Goal: Check status: Check status

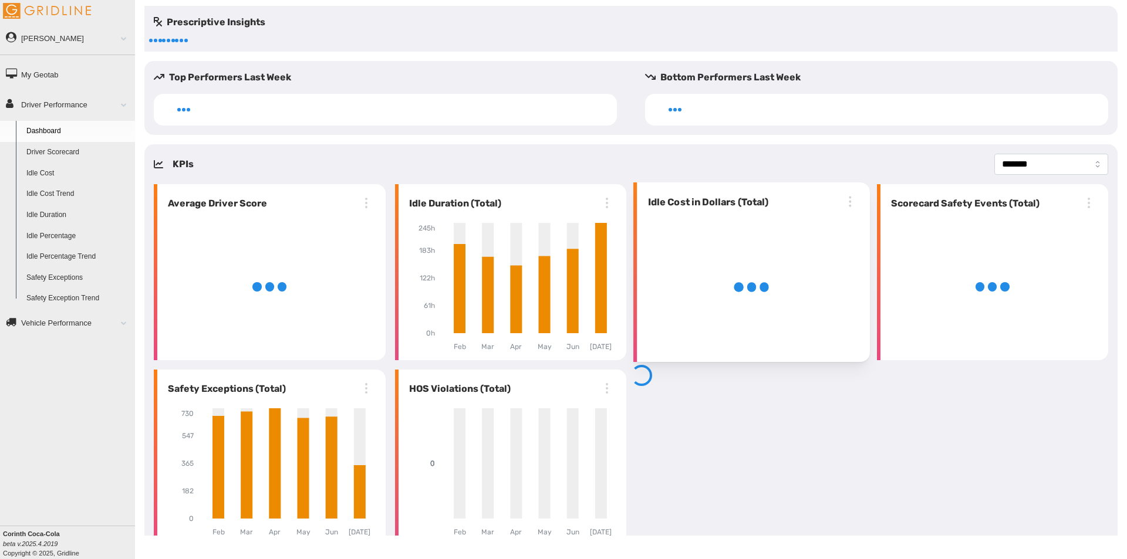
select select "**********"
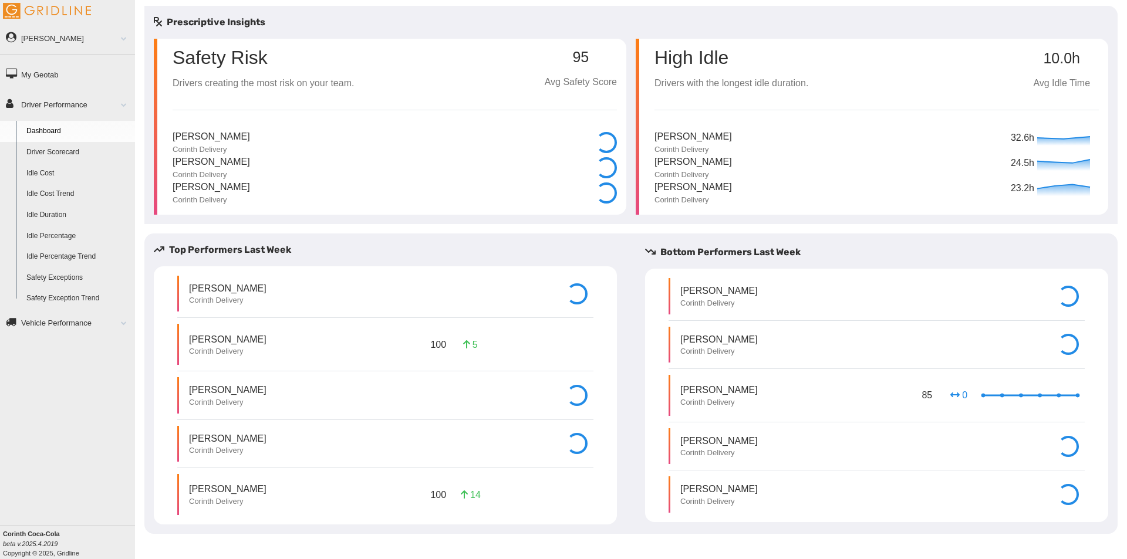
click at [80, 157] on link "Driver Scorecard" at bounding box center [78, 152] width 114 height 21
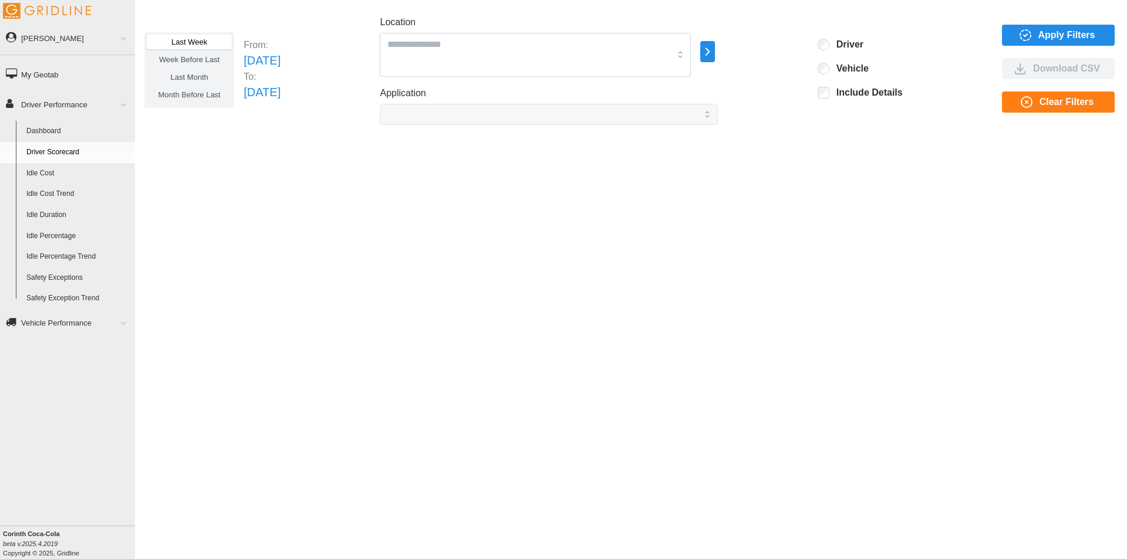
click at [1051, 36] on span "Apply Filters" at bounding box center [1066, 35] width 57 height 20
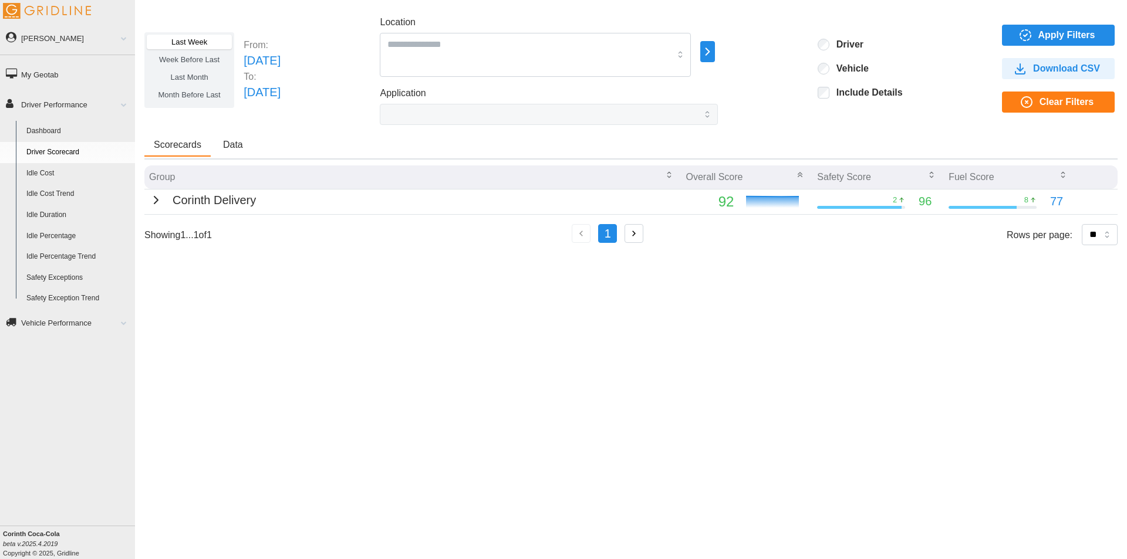
click at [153, 202] on icon "button" at bounding box center [156, 200] width 14 height 14
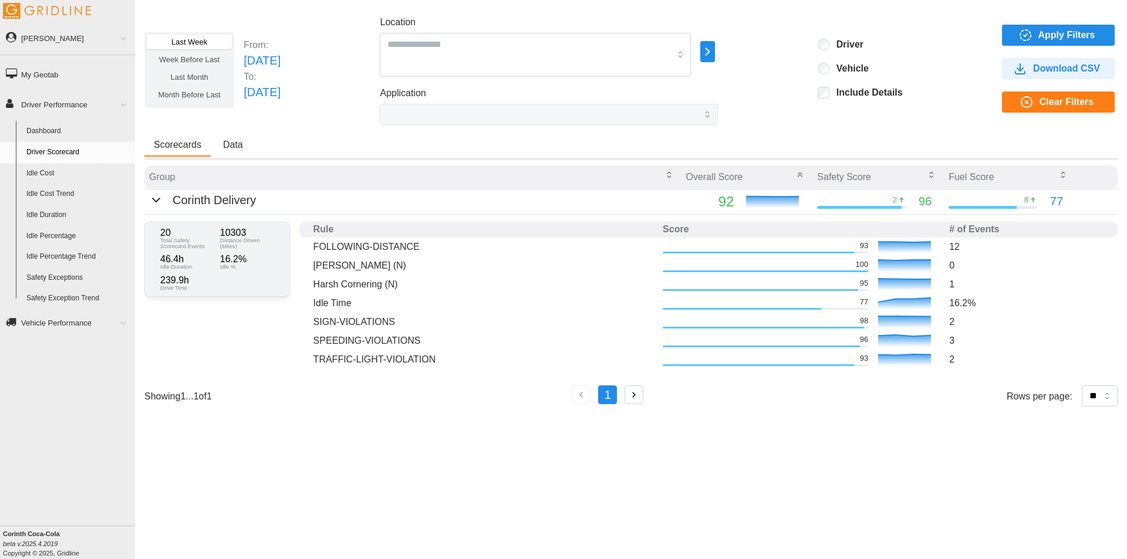
click at [643, 397] on button "button" at bounding box center [633, 395] width 19 height 19
click at [198, 79] on span "Last Month" at bounding box center [189, 77] width 38 height 9
click at [1085, 38] on span "Apply Filters" at bounding box center [1066, 35] width 57 height 20
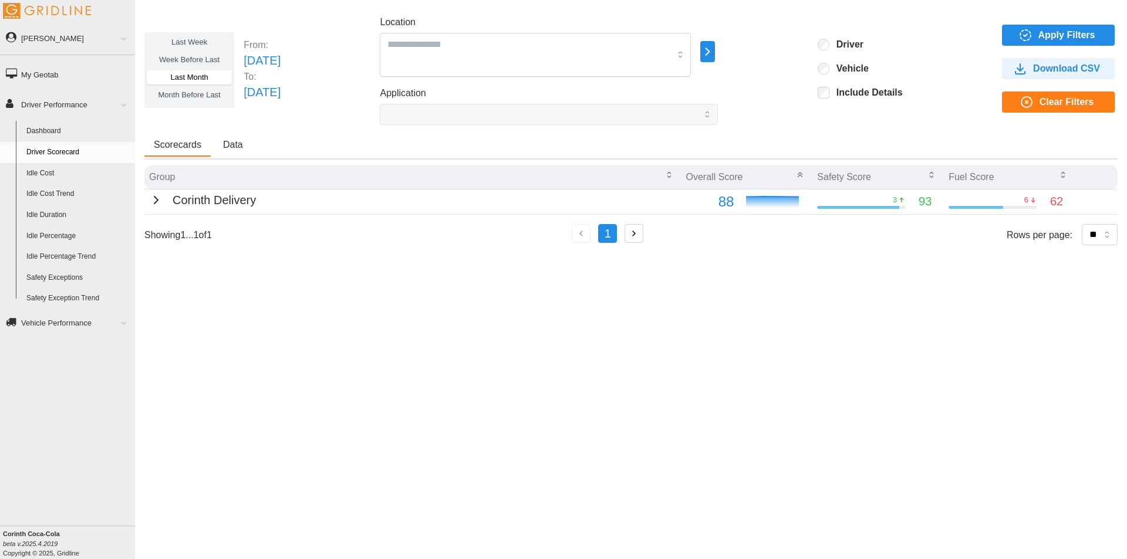
click at [187, 62] on span "Week Before Last" at bounding box center [189, 59] width 60 height 9
click at [1047, 40] on span "Apply Filters" at bounding box center [1066, 35] width 57 height 20
click at [191, 37] on label "Last Week" at bounding box center [189, 42] width 85 height 15
click at [1052, 34] on span "Apply Filters" at bounding box center [1066, 35] width 57 height 20
click at [154, 196] on icon "button" at bounding box center [156, 200] width 14 height 14
